Goal: Task Accomplishment & Management: Use online tool/utility

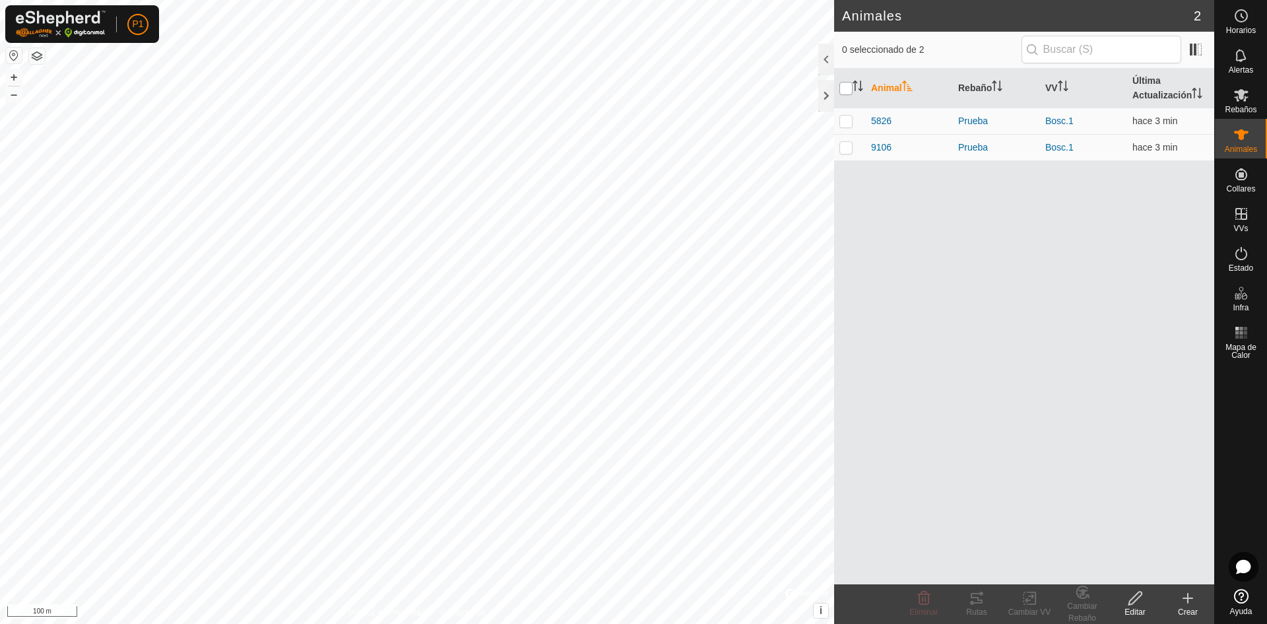
click at [847, 90] on input "checkbox" at bounding box center [845, 88] width 13 height 13
checkbox input "true"
click at [985, 594] on tracks-svg-icon at bounding box center [976, 598] width 53 height 16
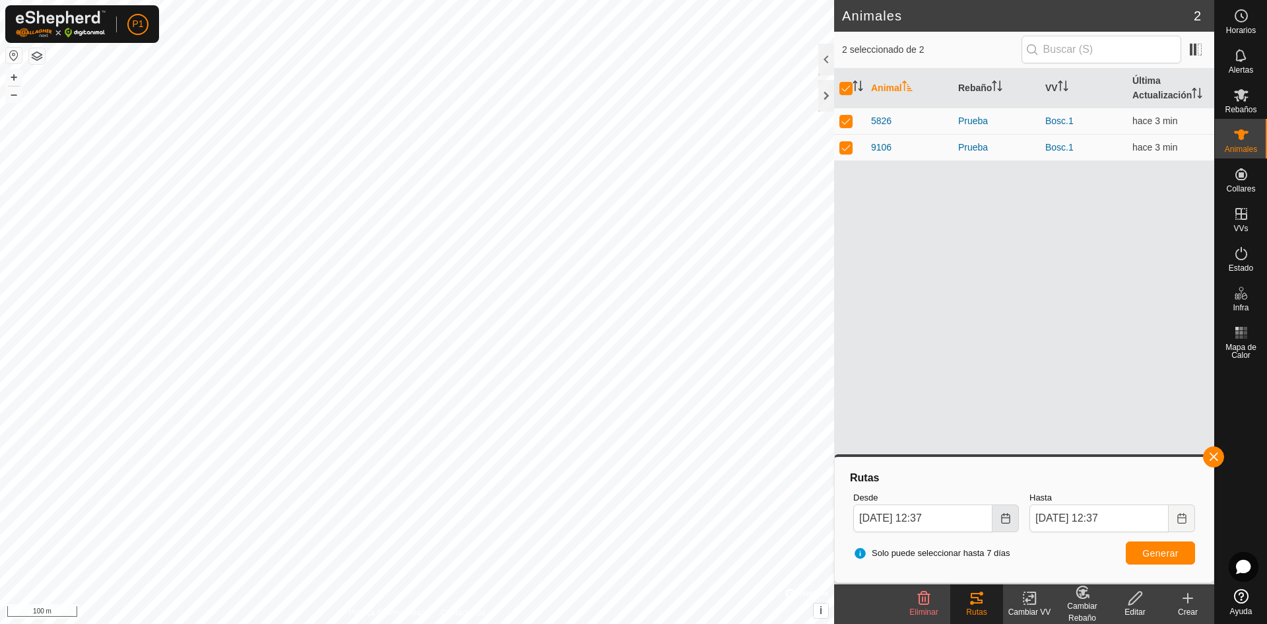
click at [1010, 518] on icon "Choose Date" at bounding box center [1005, 518] width 11 height 11
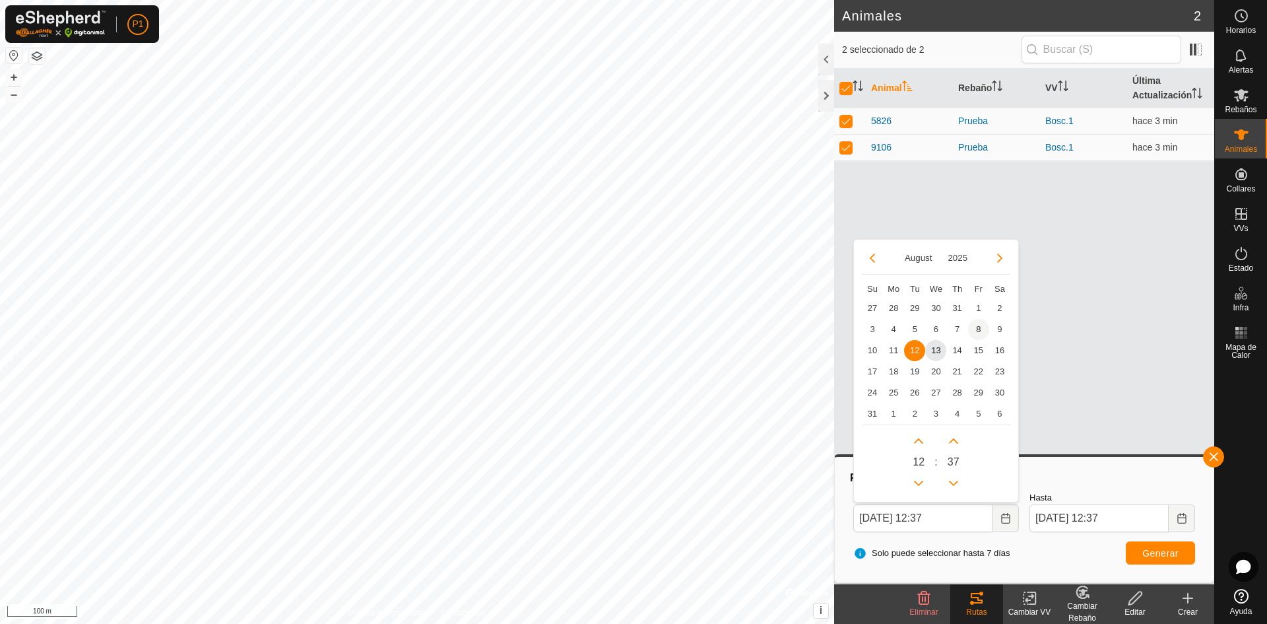
click at [972, 329] on span "8" at bounding box center [978, 329] width 21 height 21
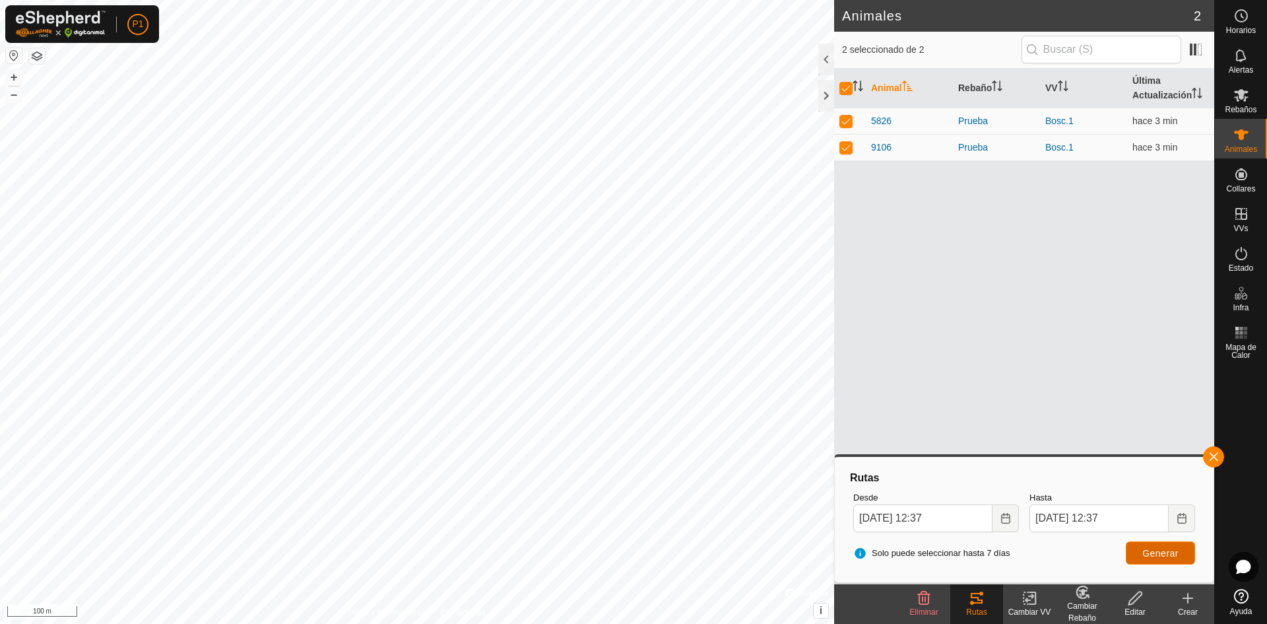
click at [1171, 554] on span "Generar" at bounding box center [1160, 553] width 36 height 11
click at [1010, 516] on icon "Choose Date" at bounding box center [1005, 518] width 9 height 11
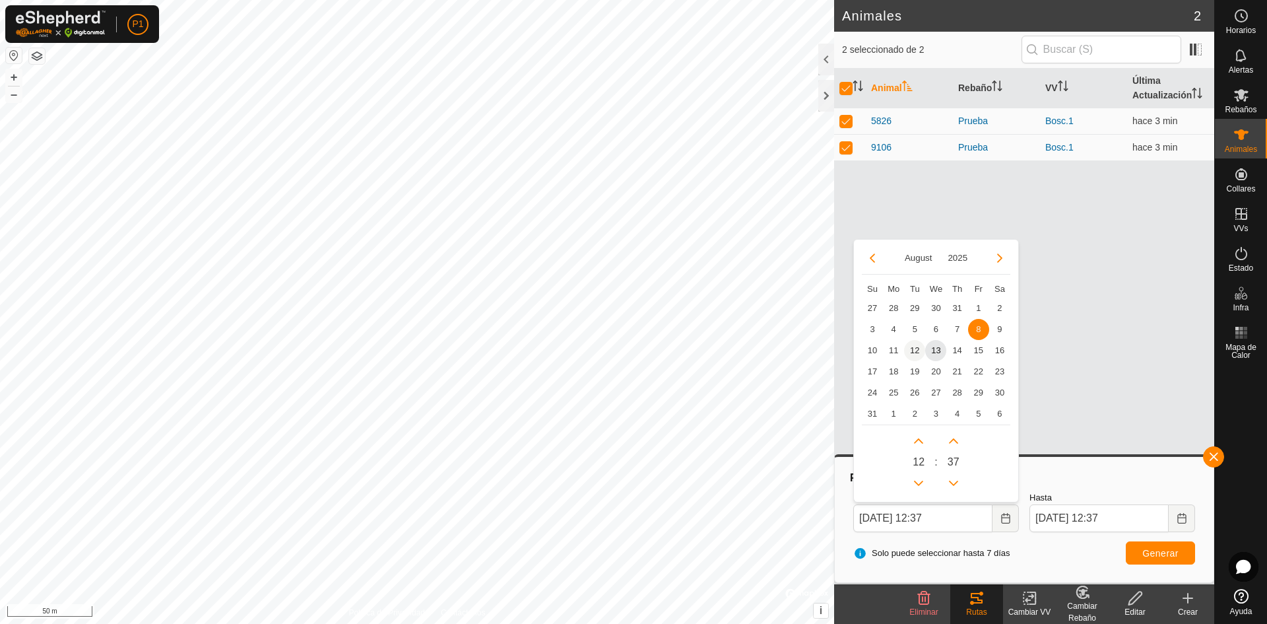
click at [916, 349] on span "12" at bounding box center [914, 350] width 21 height 21
type input "[DATE] 12:37"
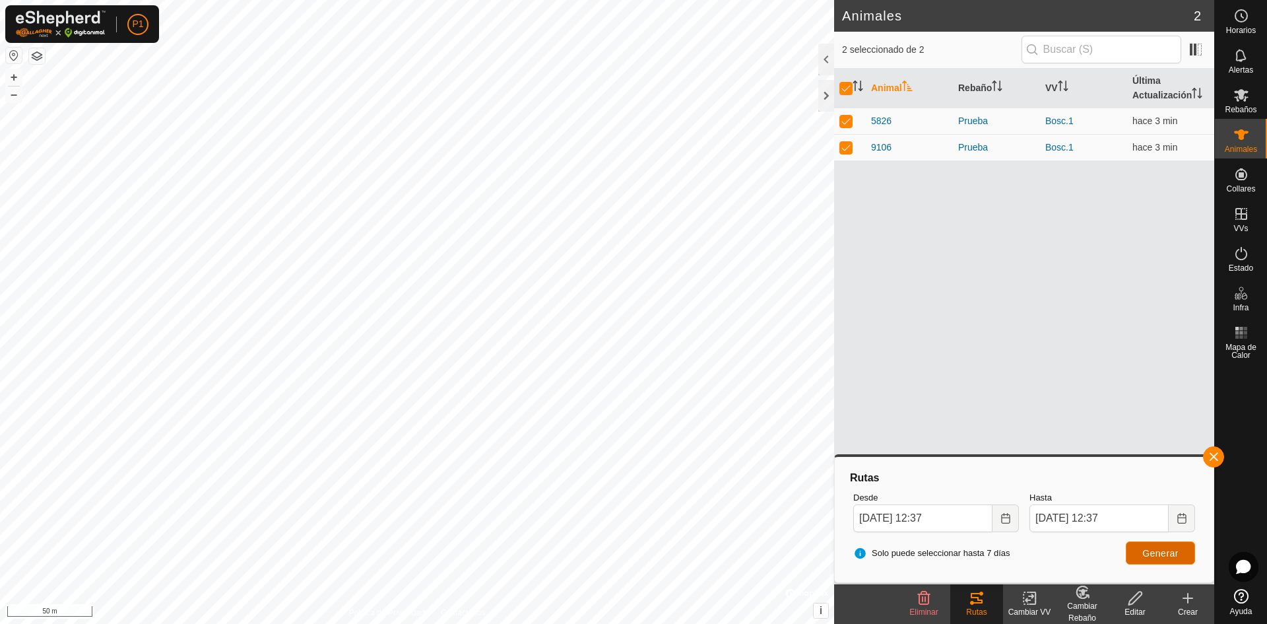
click at [1159, 554] on span "Generar" at bounding box center [1160, 553] width 36 height 11
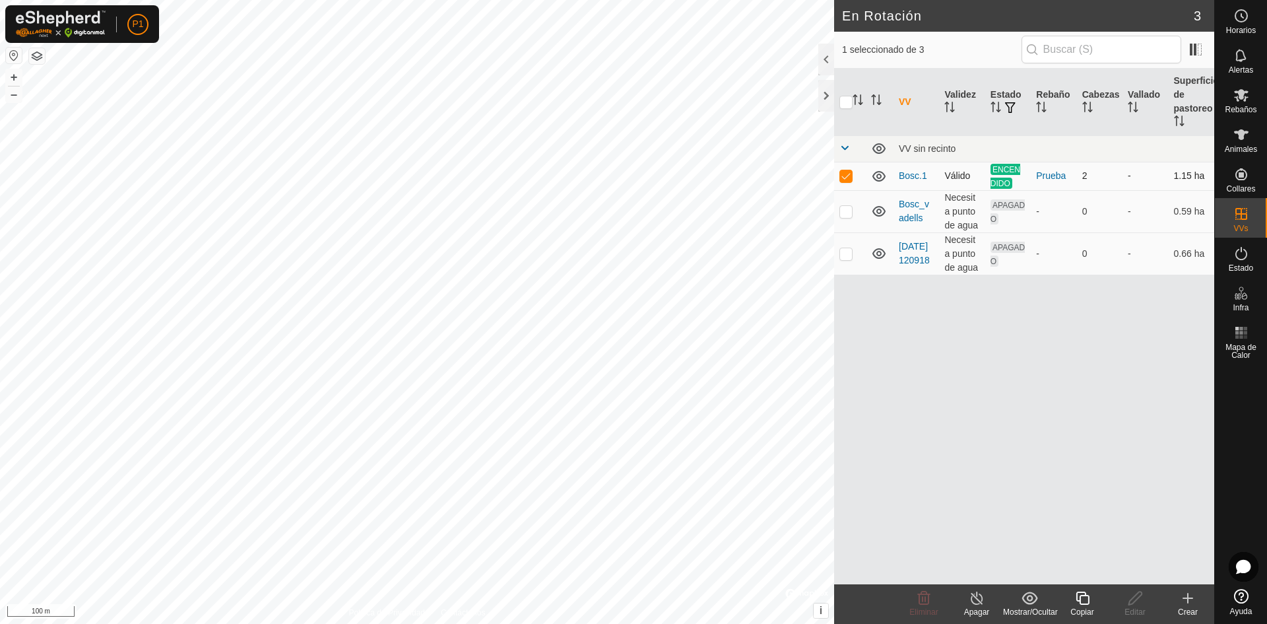
click at [847, 174] on p-checkbox at bounding box center [845, 175] width 13 height 11
checkbox input "false"
